Goal: Check status: Check status

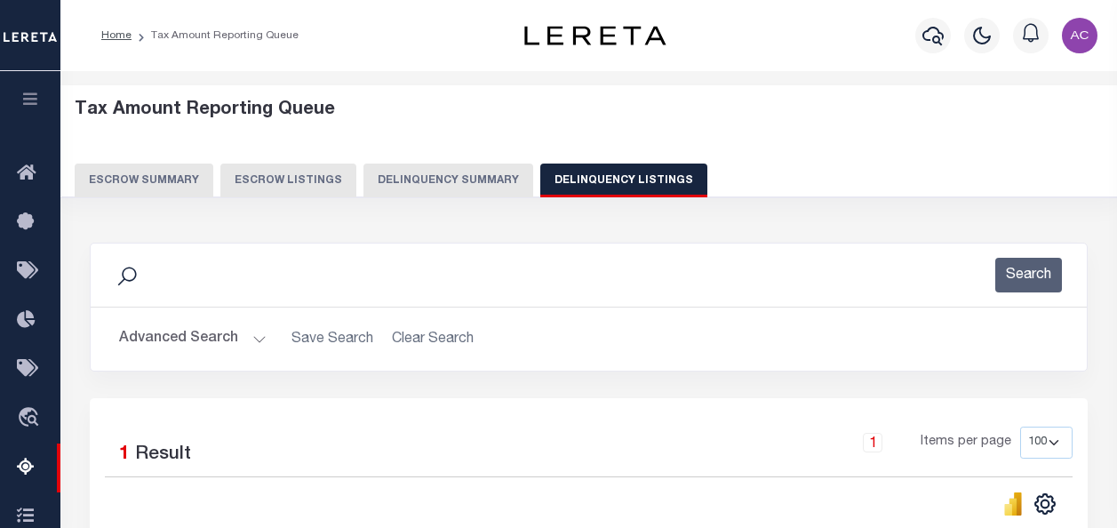
select select "100"
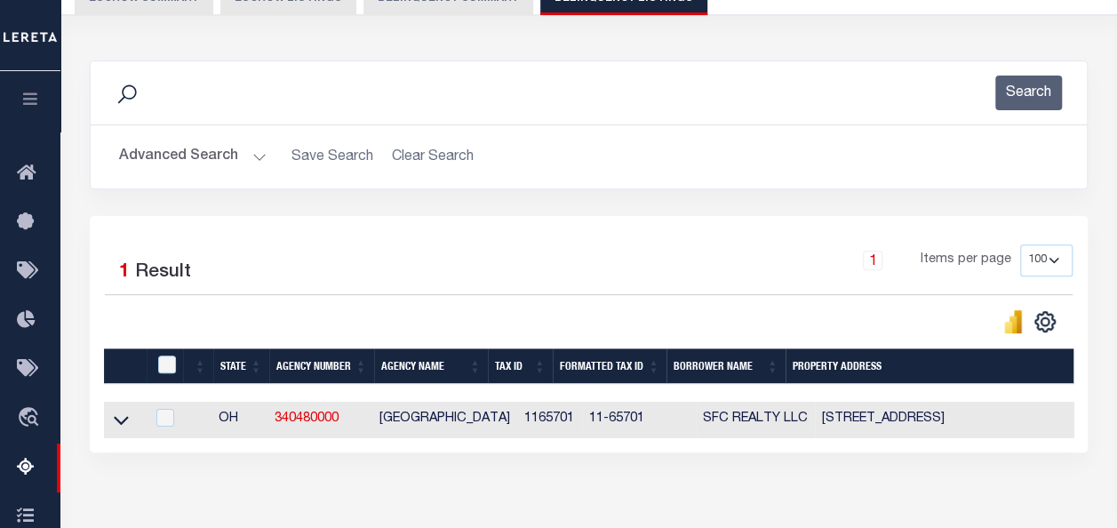
scroll to position [87, 0]
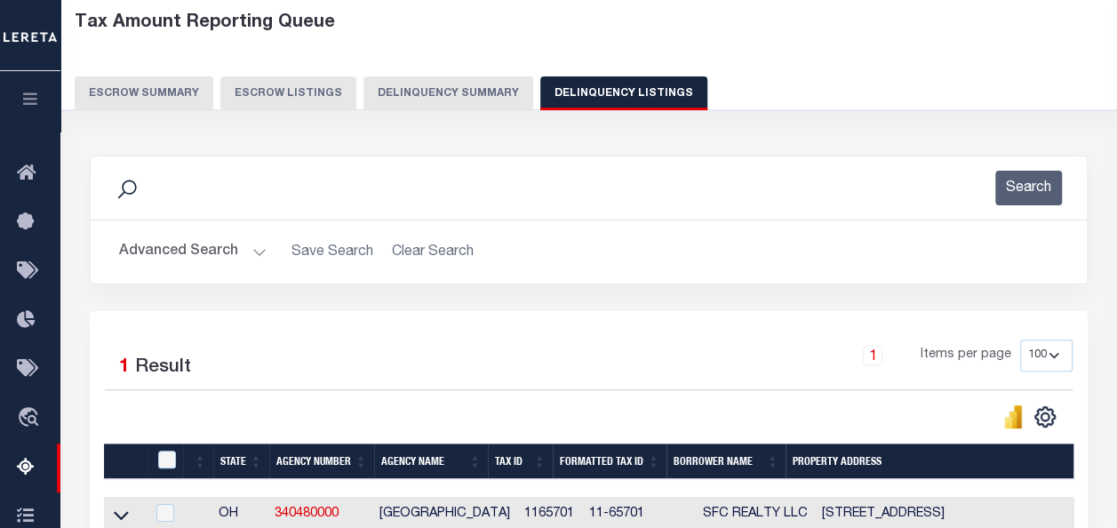
click at [595, 78] on button "Delinquency Listings" at bounding box center [623, 93] width 167 height 34
click at [588, 91] on button "Delinquency Listings" at bounding box center [623, 93] width 167 height 34
select select "100"
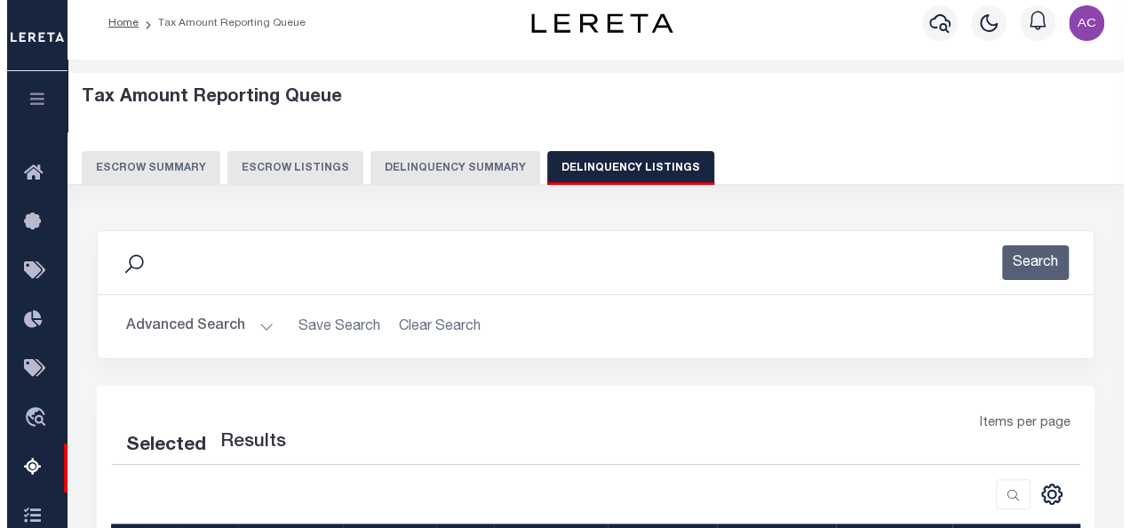
scroll to position [0, 0]
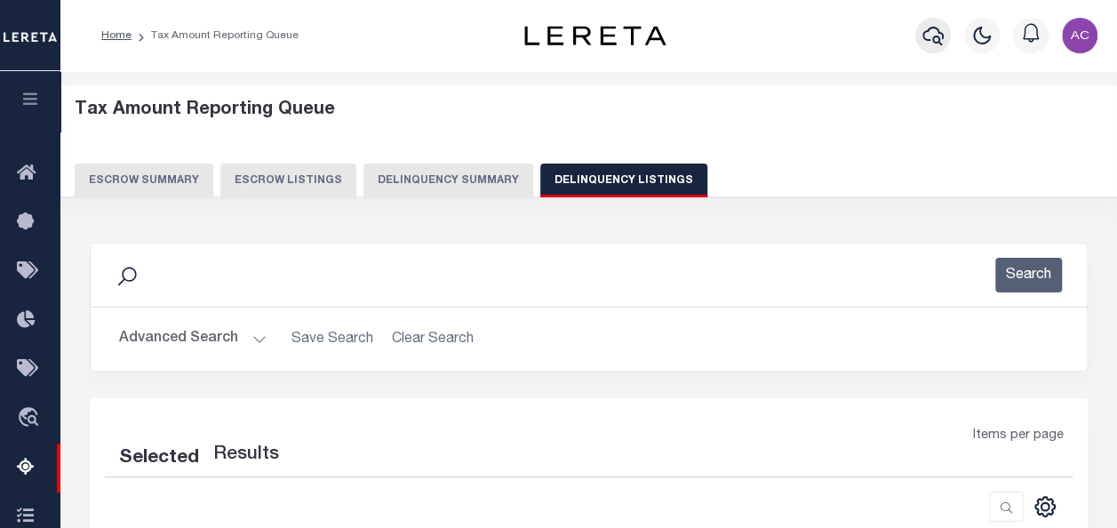
click at [936, 27] on icon "button" at bounding box center [932, 35] width 21 height 21
select select "100"
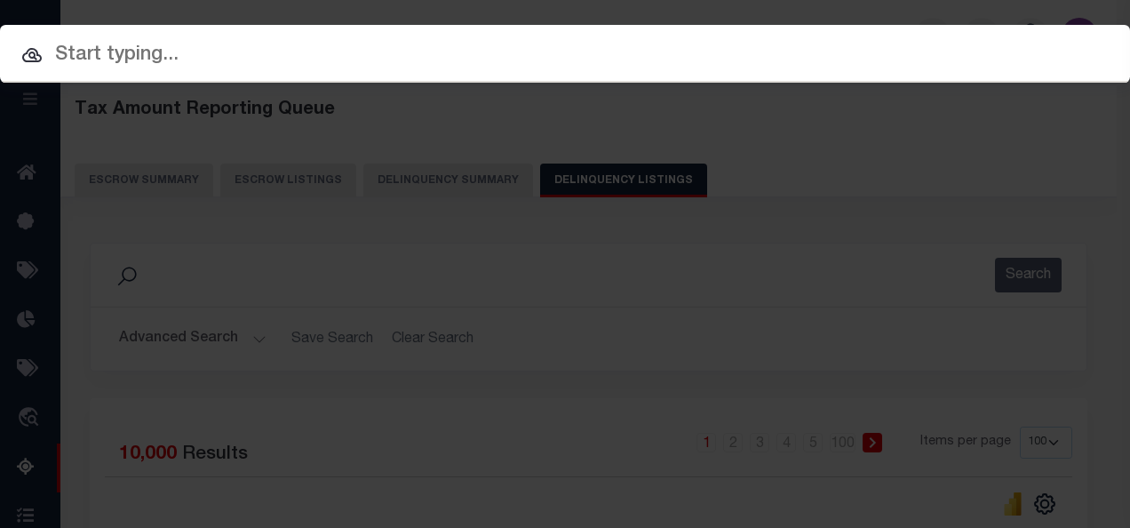
paste input "3908250001580"
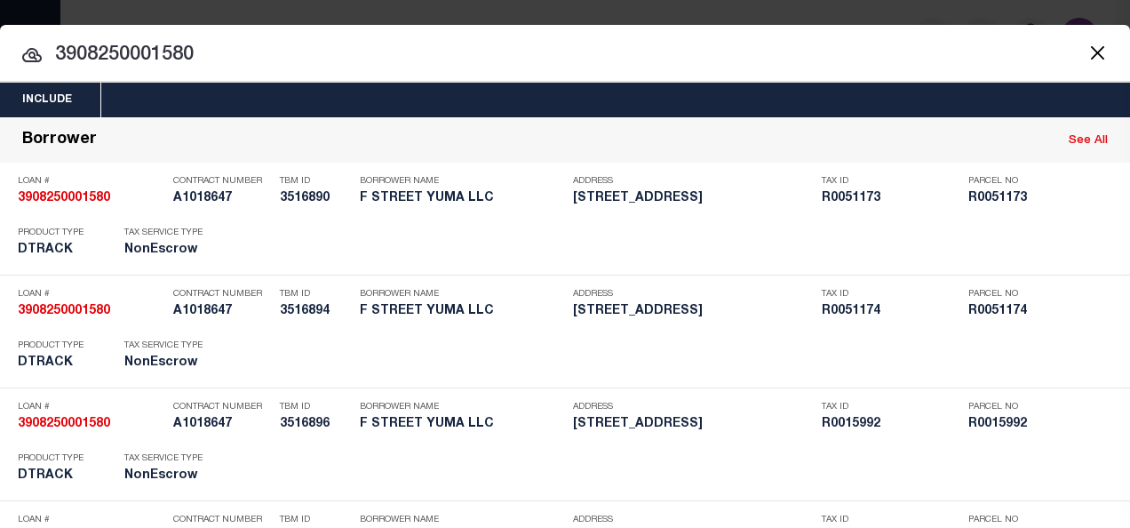
type input "3908250001580"
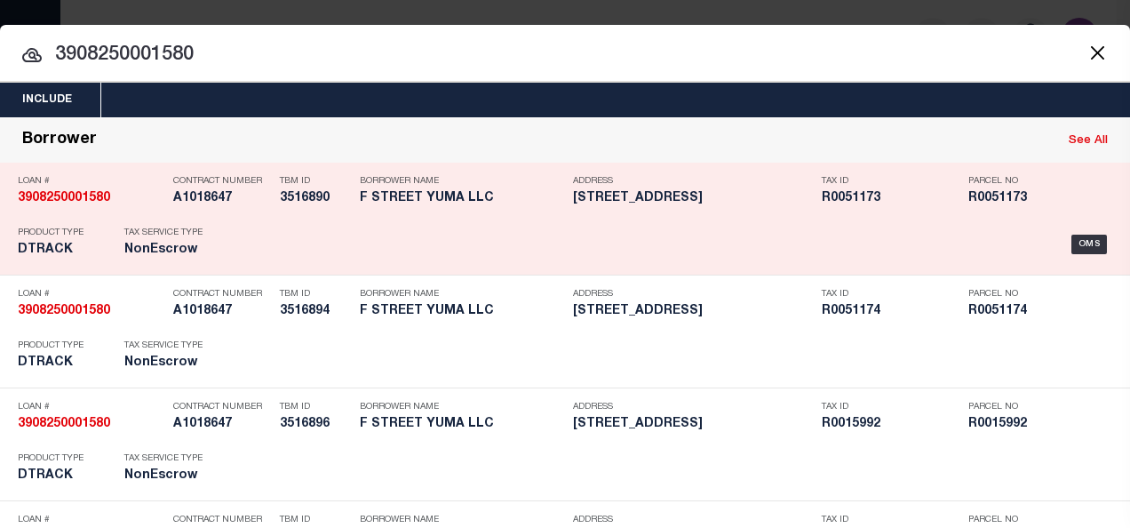
scroll to position [592, 0]
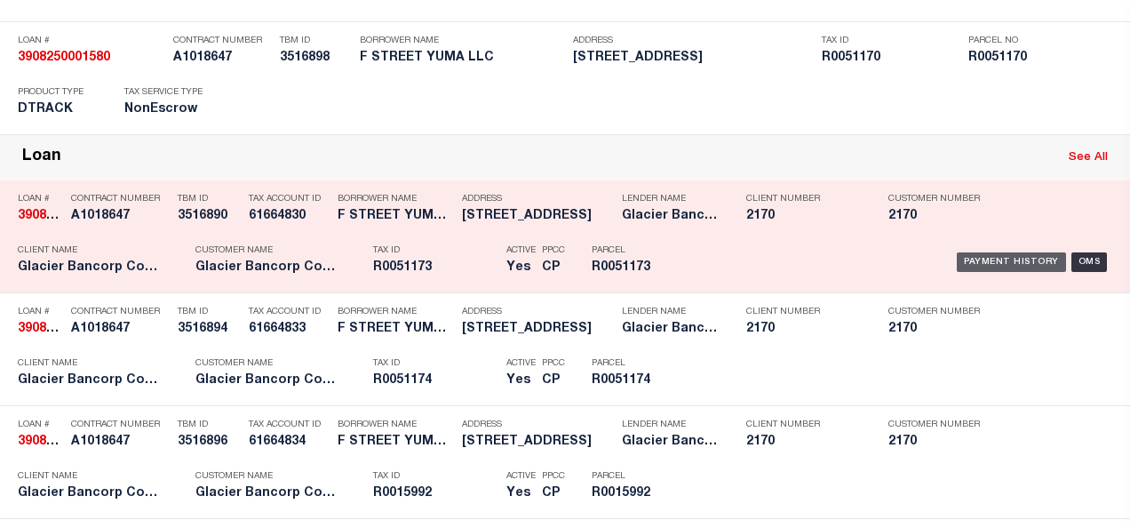
click at [970, 258] on div "Payment History" at bounding box center [1011, 262] width 109 height 20
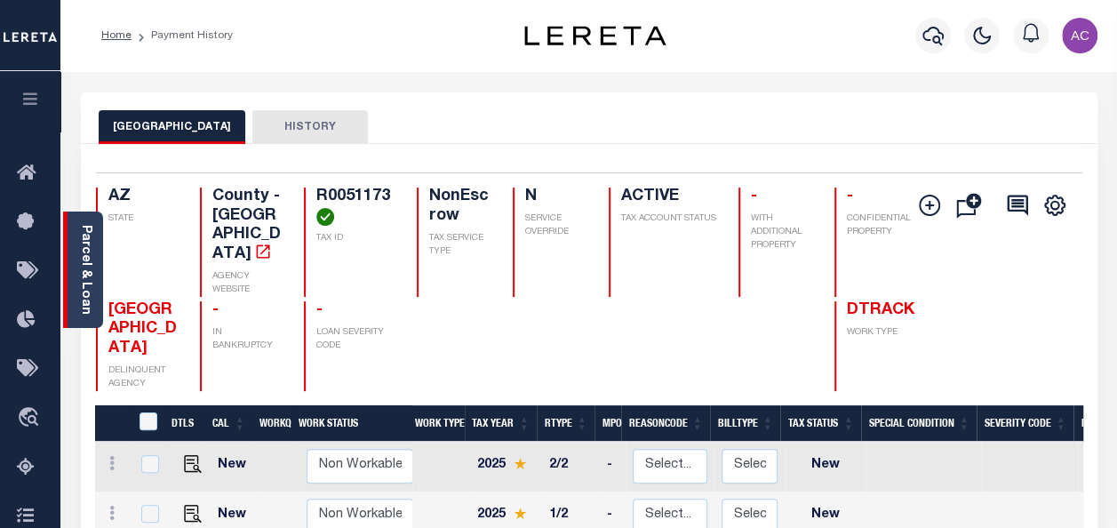
click at [85, 258] on link "Parcel & Loan" at bounding box center [85, 270] width 12 height 90
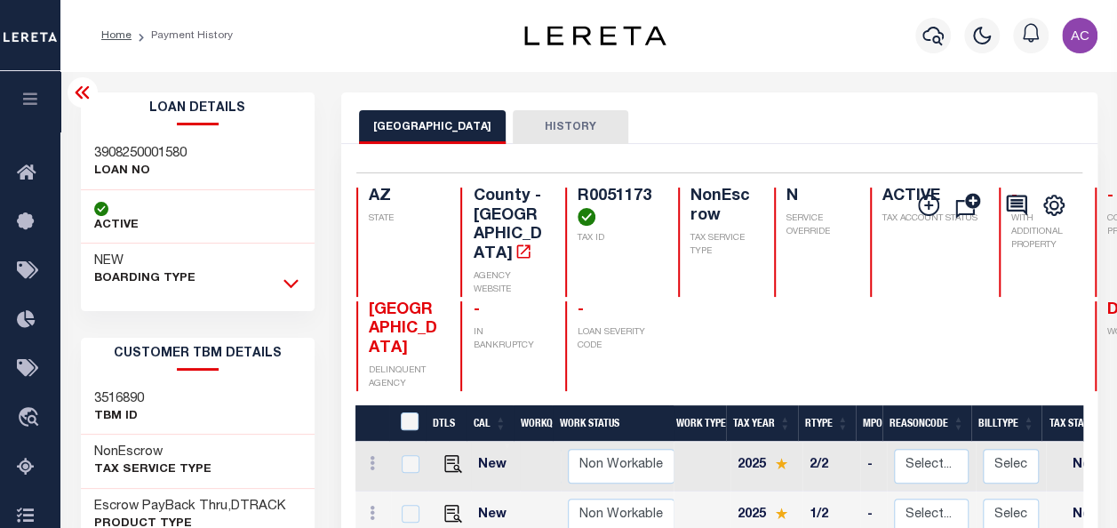
click at [292, 282] on icon at bounding box center [290, 283] width 15 height 19
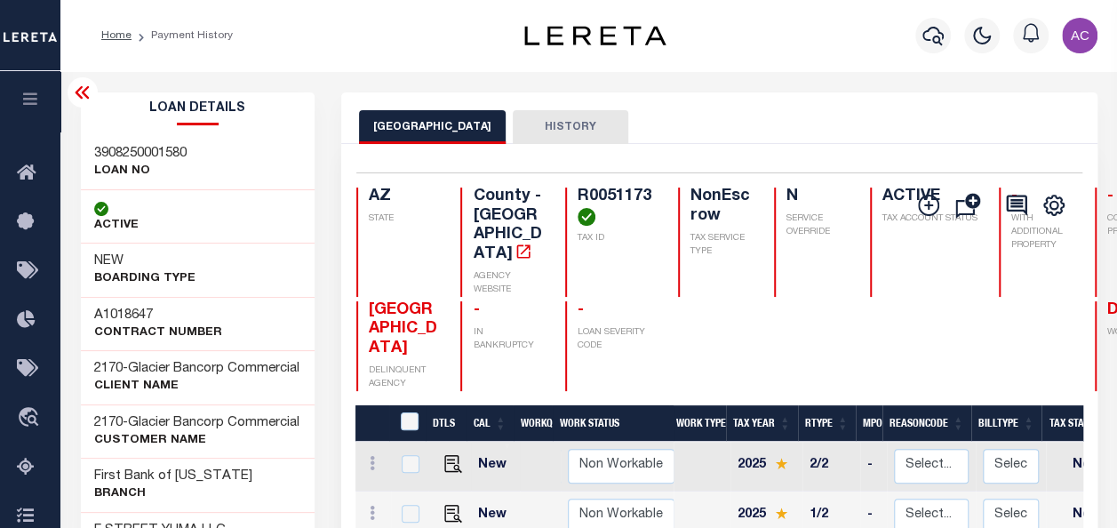
drag, startPoint x: 77, startPoint y: 93, endPoint x: 101, endPoint y: 114, distance: 31.5
click at [77, 93] on icon at bounding box center [82, 92] width 14 height 12
